Goal: Task Accomplishment & Management: Use online tool/utility

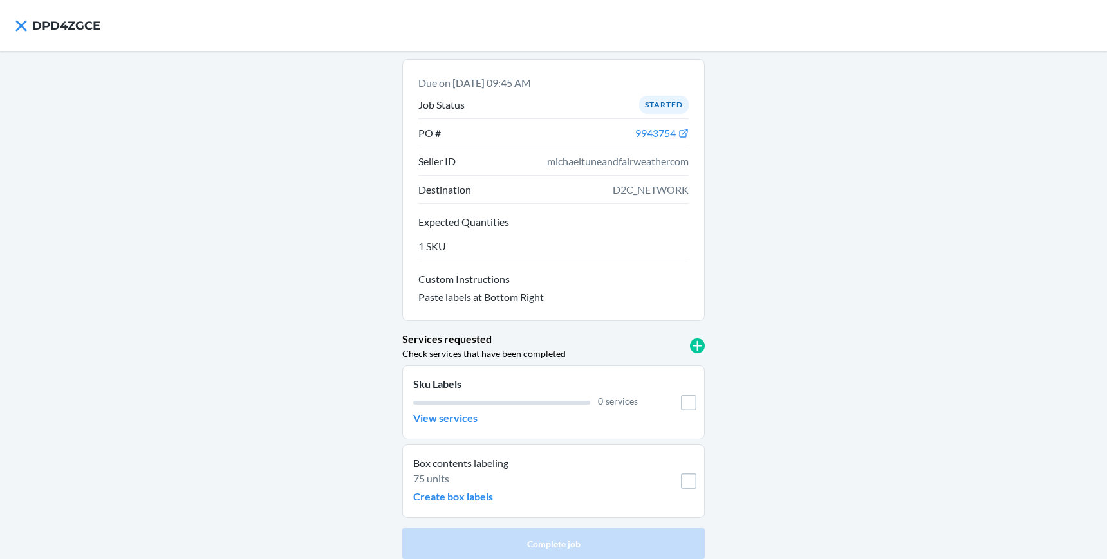
scroll to position [8, 0]
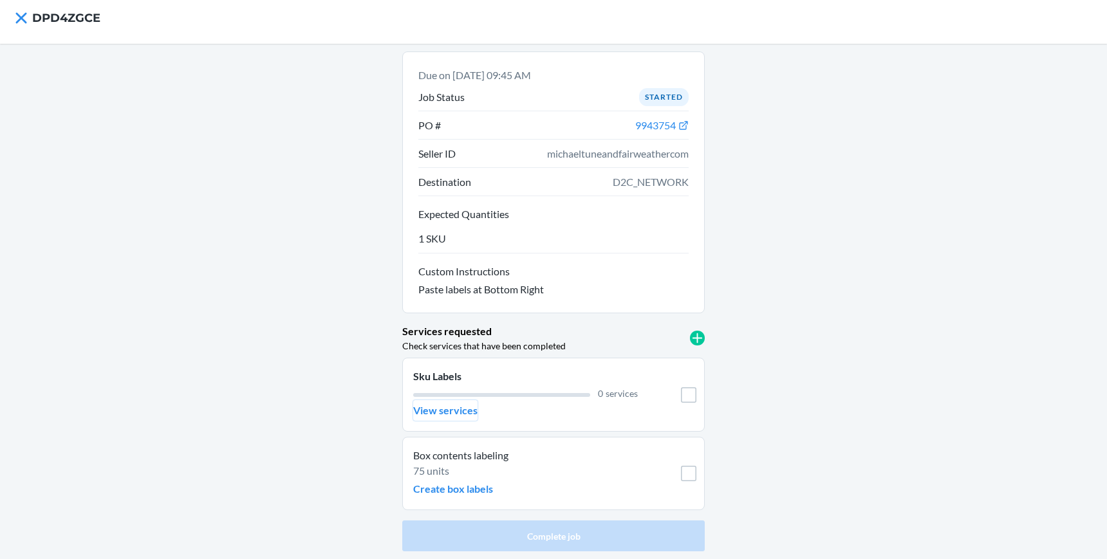
click at [445, 415] on p "View services" at bounding box center [445, 410] width 64 height 15
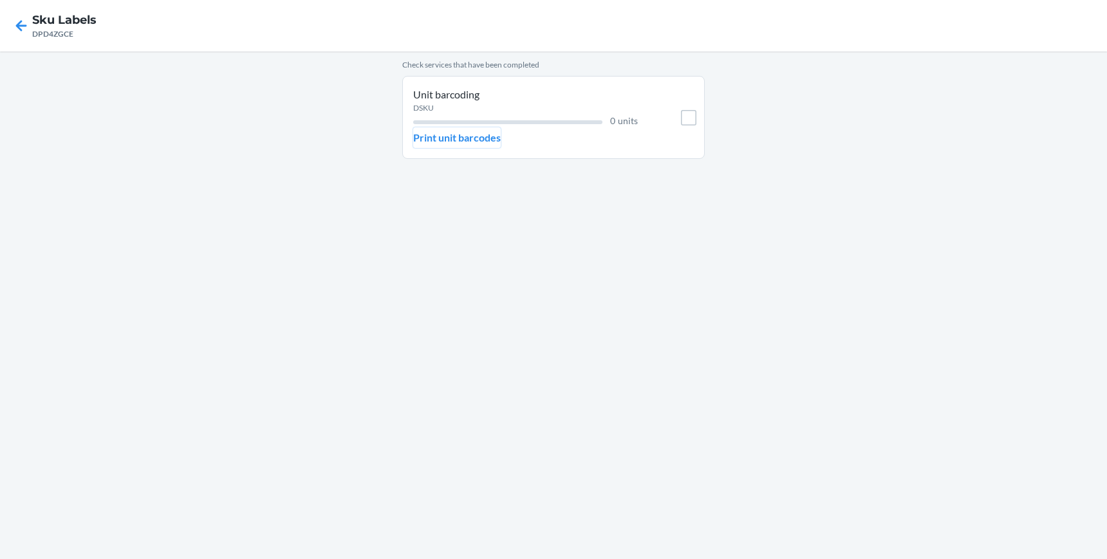
click at [447, 135] on p "Print unit barcodes" at bounding box center [457, 137] width 88 height 15
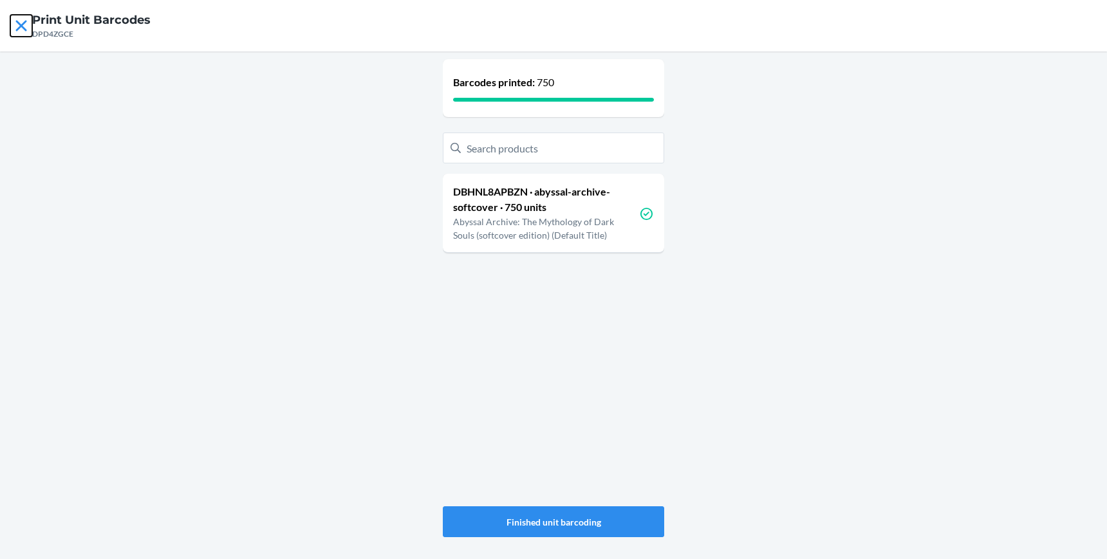
click at [19, 25] on icon at bounding box center [21, 26] width 22 height 22
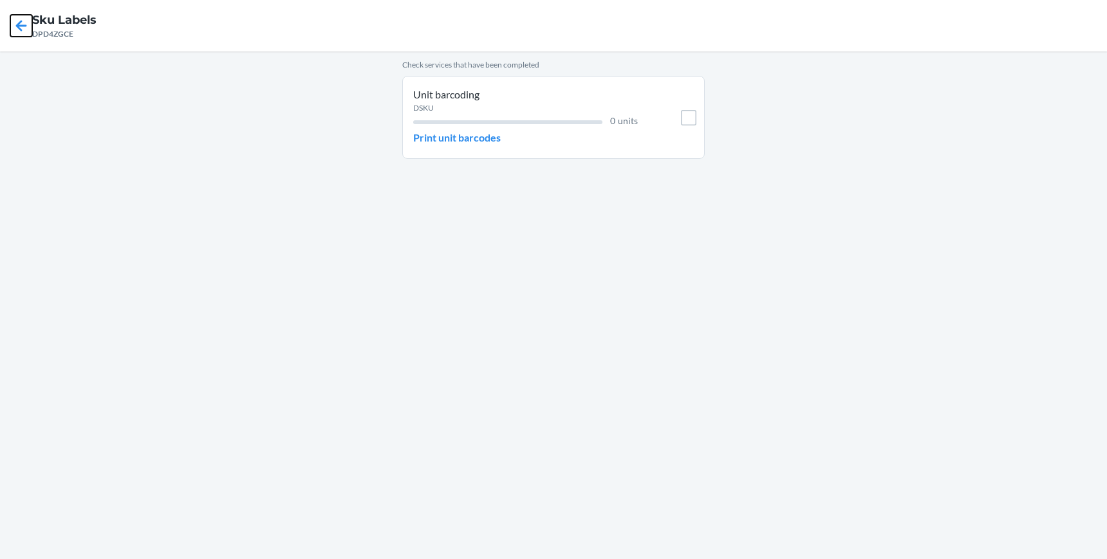
click at [24, 26] on icon at bounding box center [21, 25] width 11 height 11
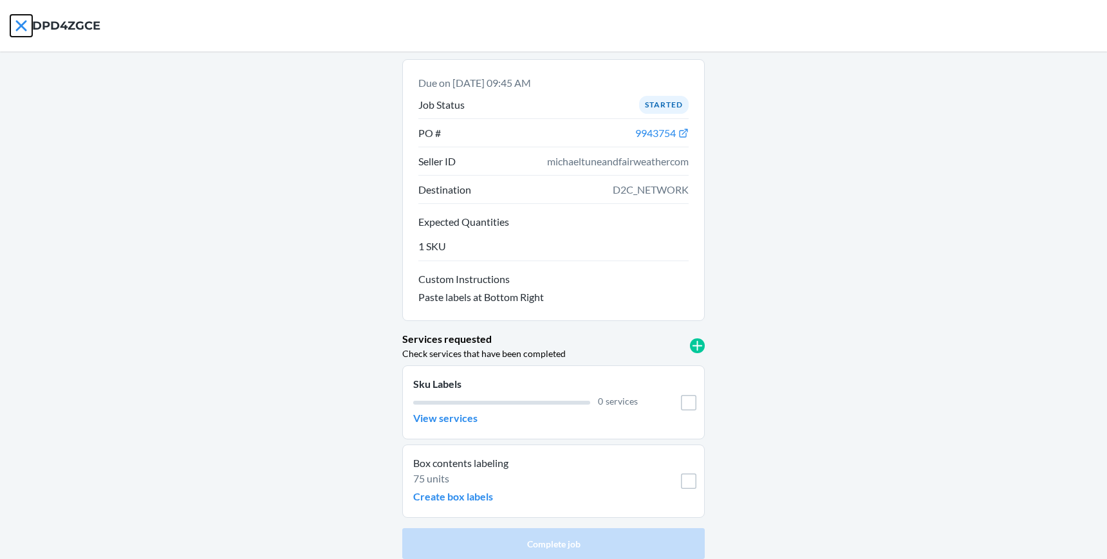
click at [24, 24] on icon at bounding box center [21, 26] width 22 height 22
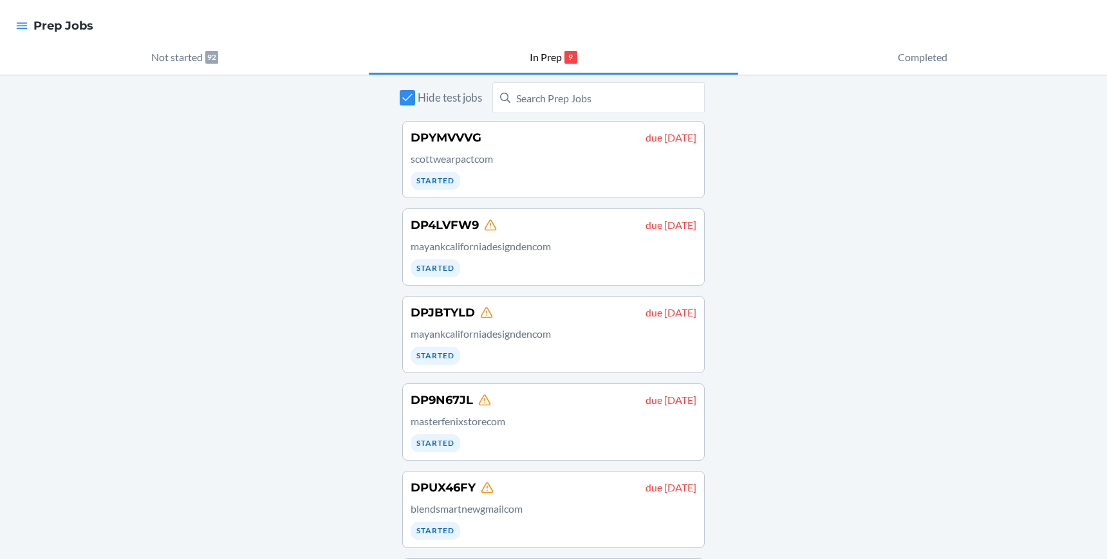
click at [799, 276] on div "Hide test jobs DPYMVVVG due [DATE] scottwearpactcom Started DP4LVFW9 due [DATE]…" at bounding box center [553, 496] width 1107 height 842
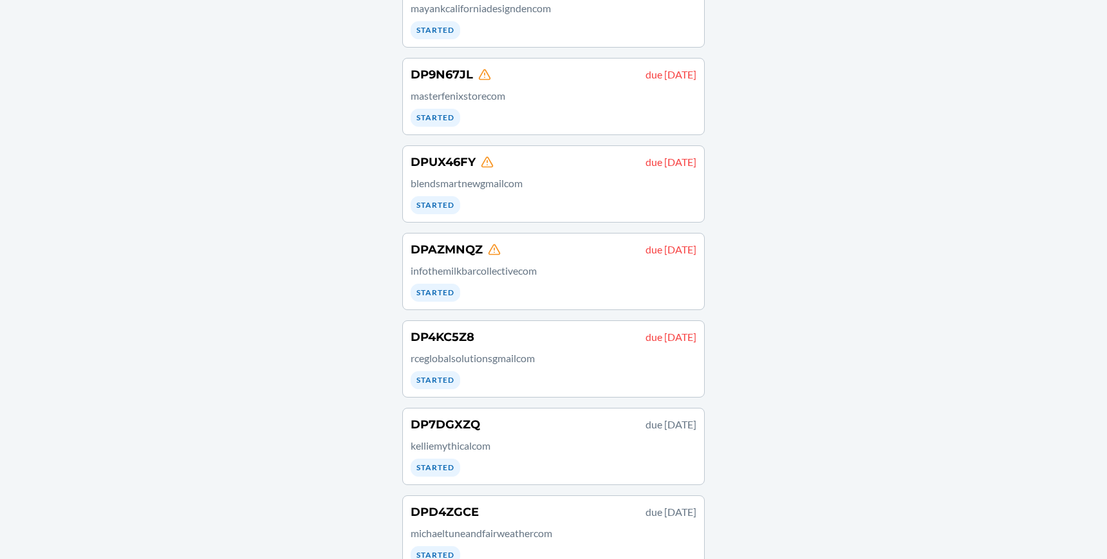
scroll to position [357, 0]
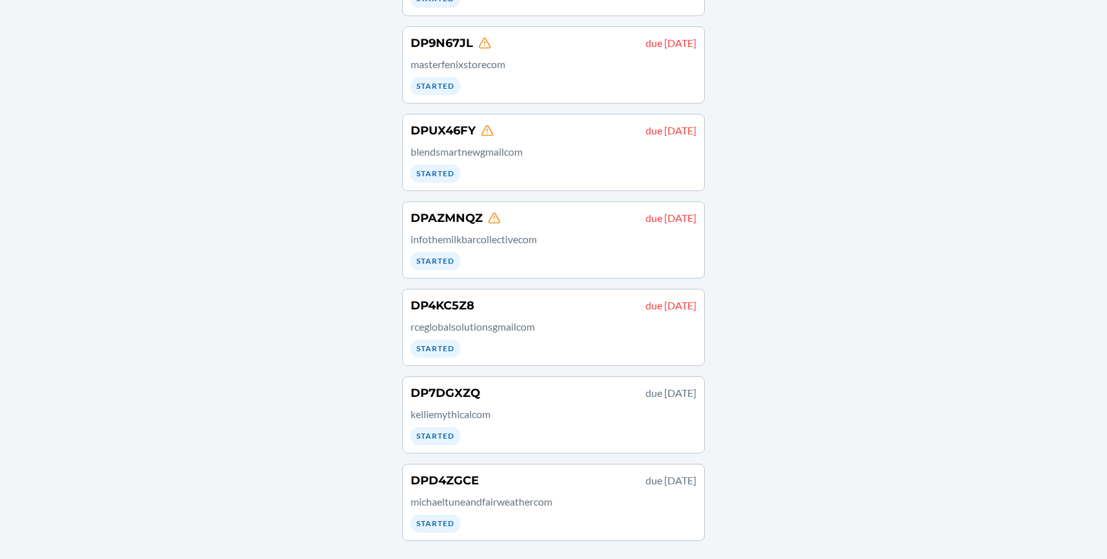
click at [496, 329] on p "rceglobalsolutionsgmailcom" at bounding box center [554, 326] width 286 height 15
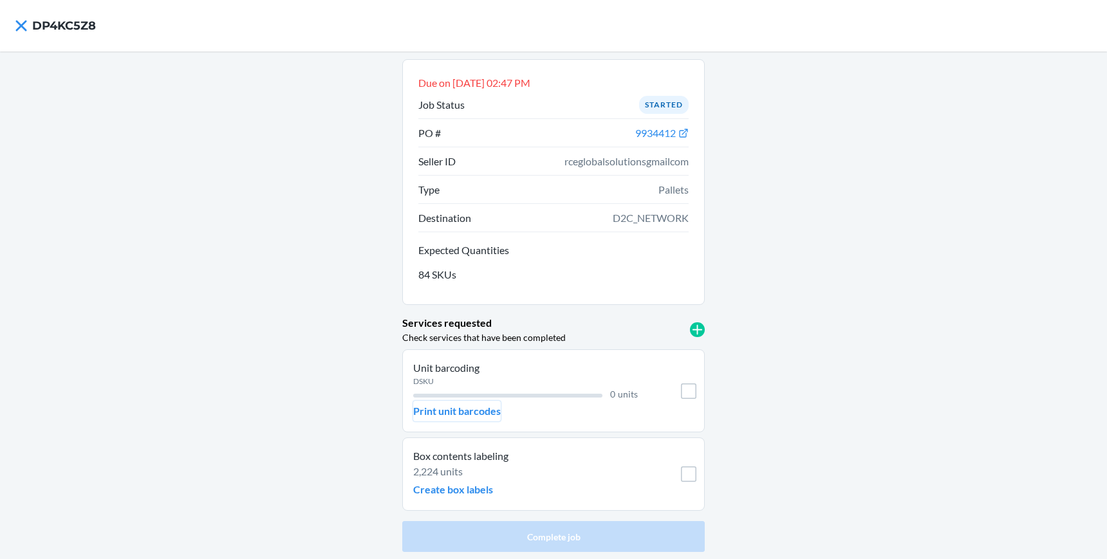
click at [438, 409] on p "Print unit barcodes" at bounding box center [457, 411] width 88 height 15
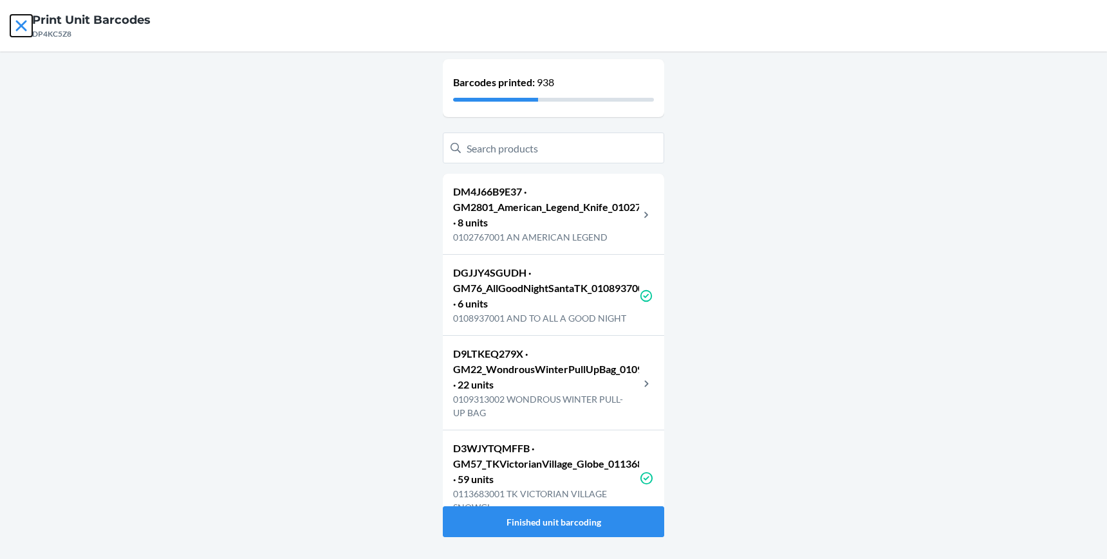
click at [22, 21] on icon at bounding box center [21, 26] width 22 height 22
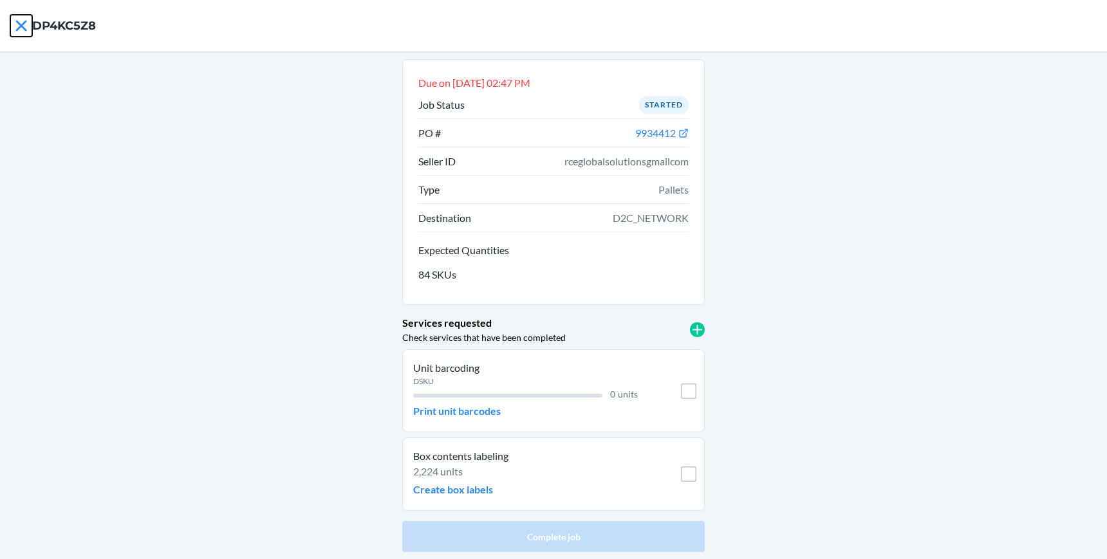
click at [17, 25] on icon at bounding box center [21, 26] width 22 height 22
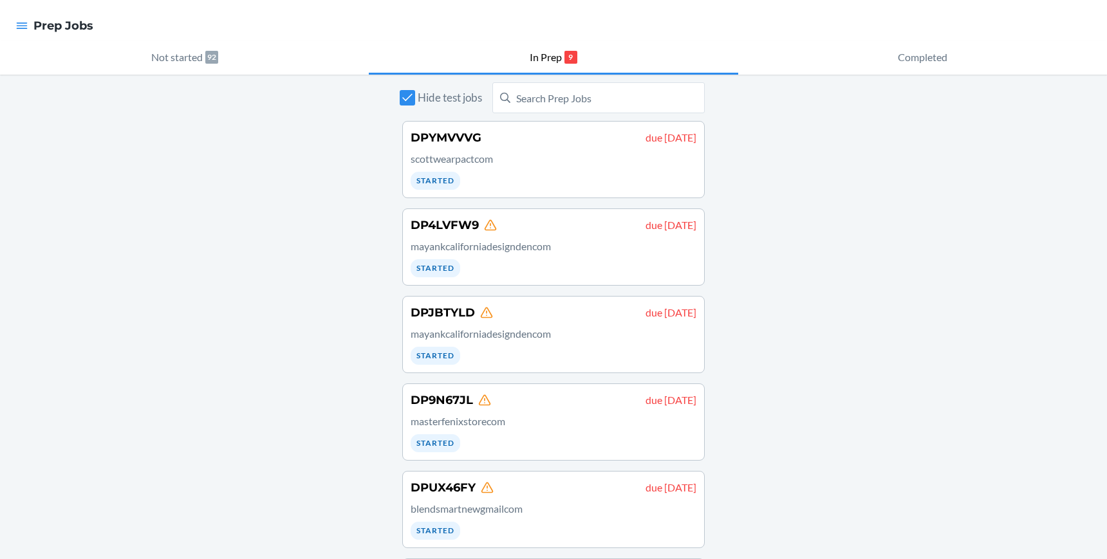
click at [791, 274] on div "Hide test jobs DPYMVVVG due [DATE] scottwearpactcom Started DP4LVFW9 due [DATE]…" at bounding box center [553, 496] width 1107 height 842
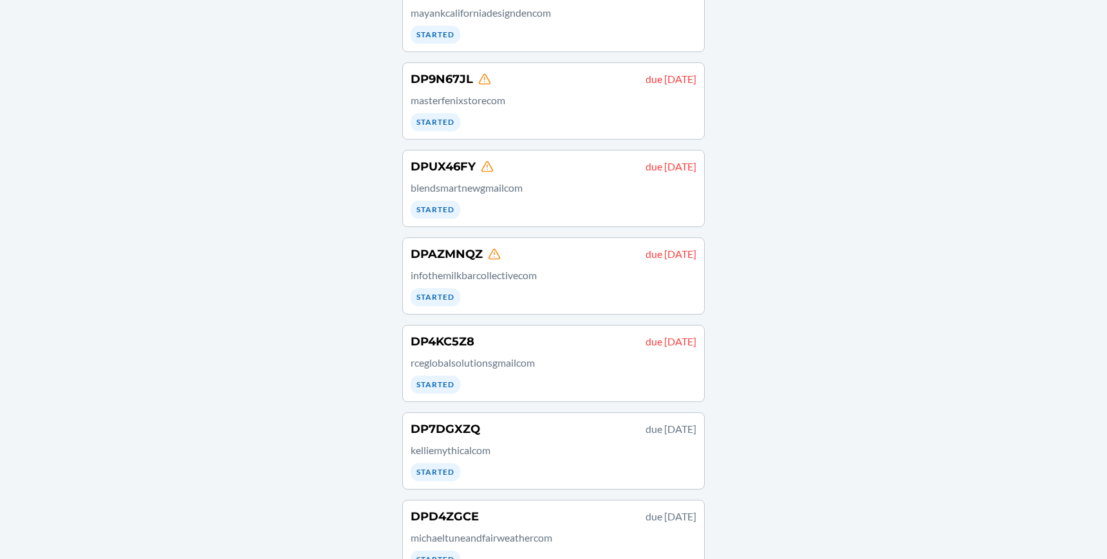
scroll to position [357, 0]
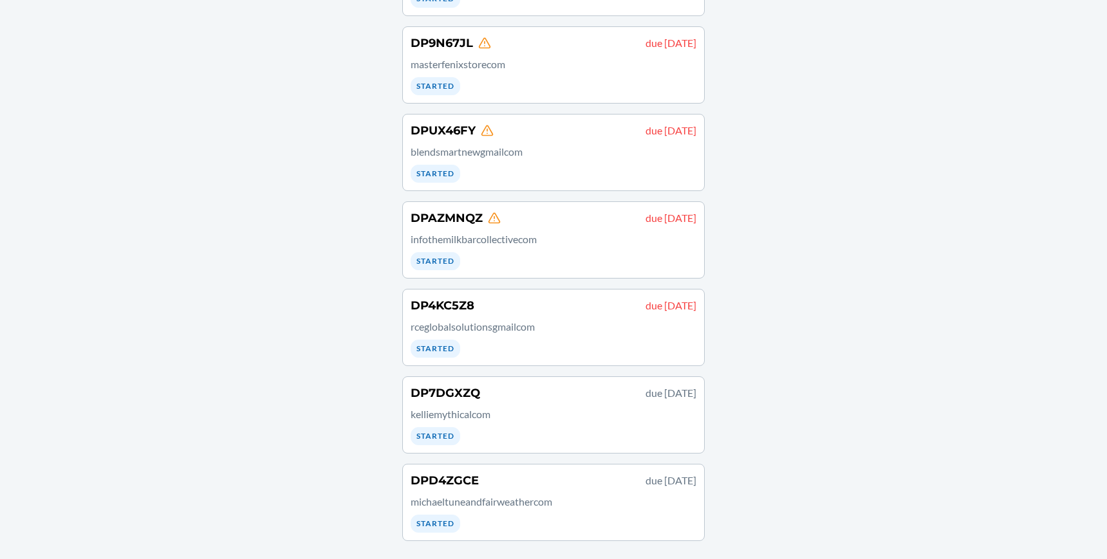
click at [535, 239] on p "infothemilkbarcollectivecom" at bounding box center [554, 239] width 286 height 15
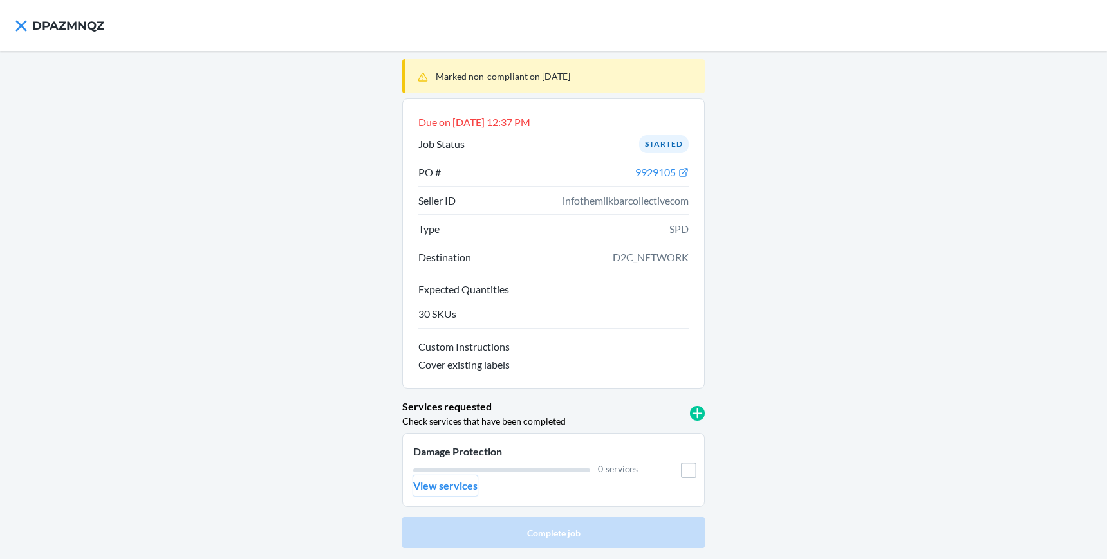
click at [445, 482] on p "View services" at bounding box center [445, 485] width 64 height 15
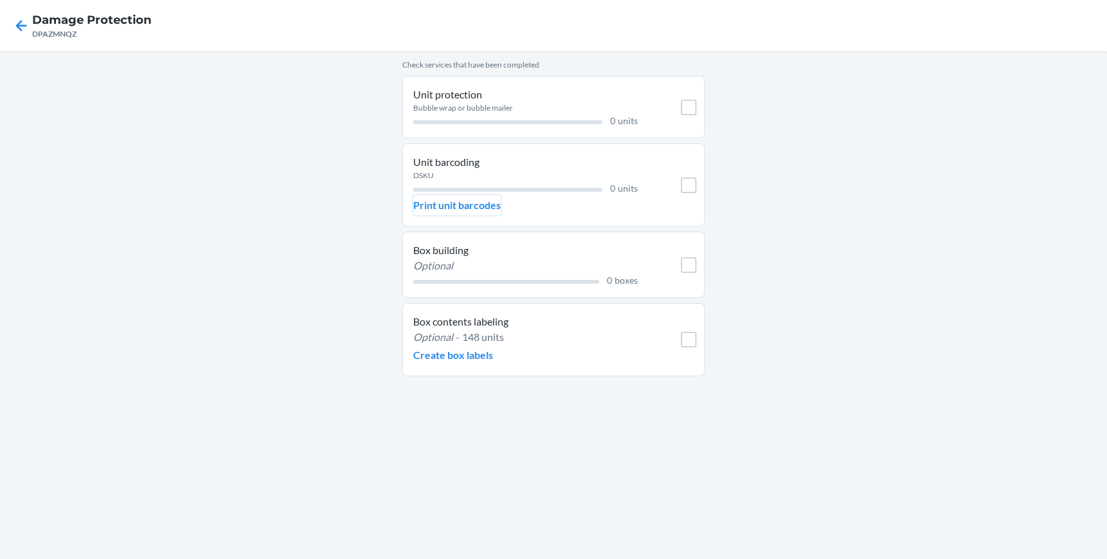
click at [438, 202] on p "Print unit barcodes" at bounding box center [457, 205] width 88 height 15
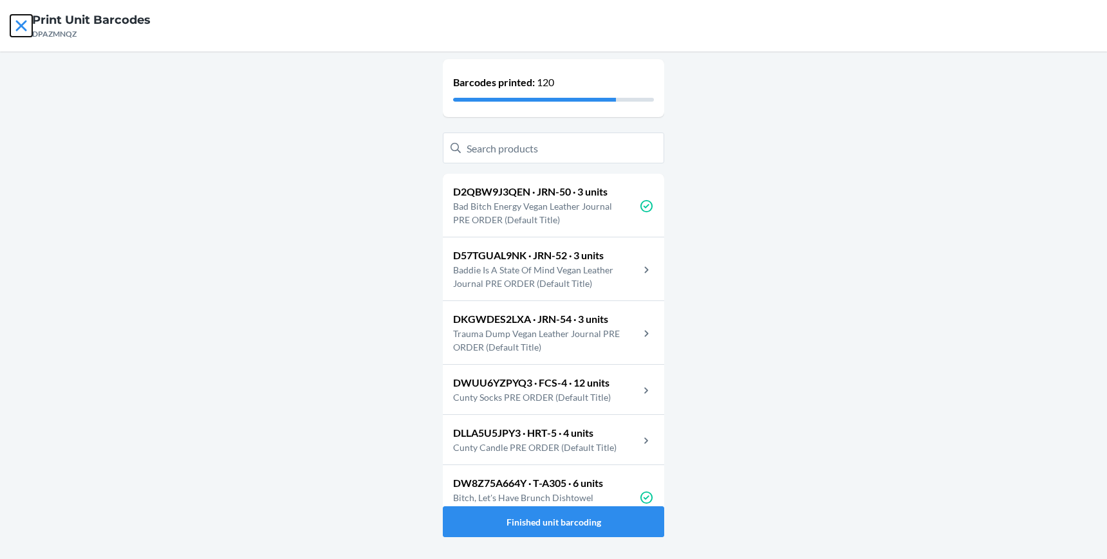
click at [21, 27] on icon at bounding box center [21, 26] width 22 height 22
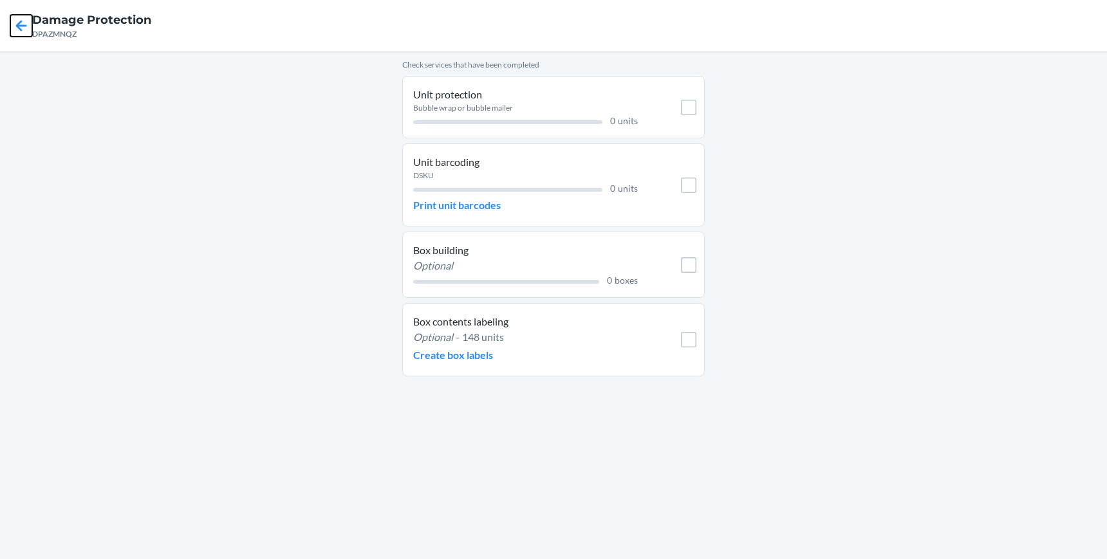
click at [22, 24] on icon at bounding box center [21, 25] width 11 height 11
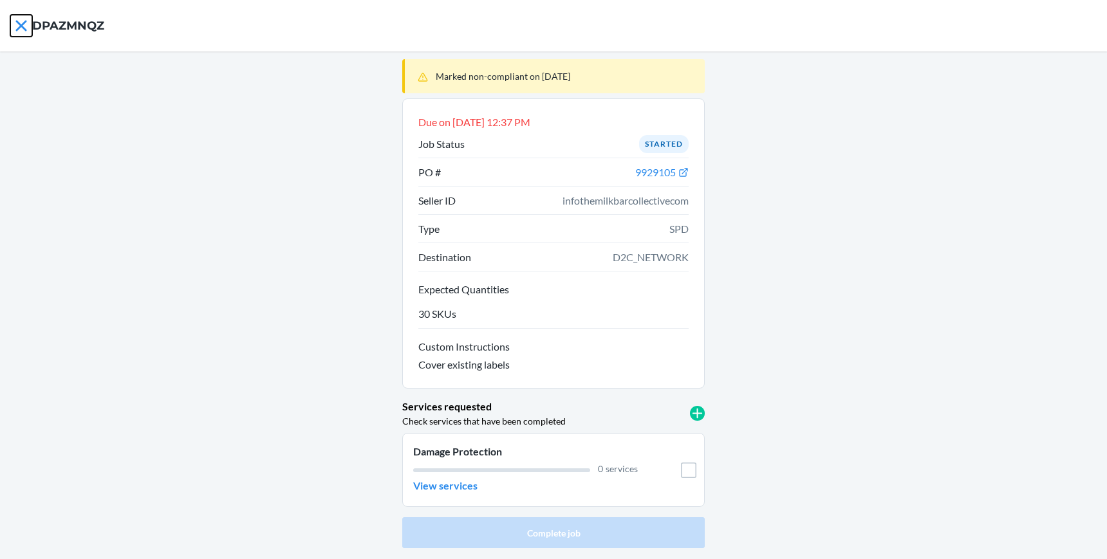
click at [24, 18] on icon at bounding box center [21, 26] width 22 height 22
